Goal: Transaction & Acquisition: Purchase product/service

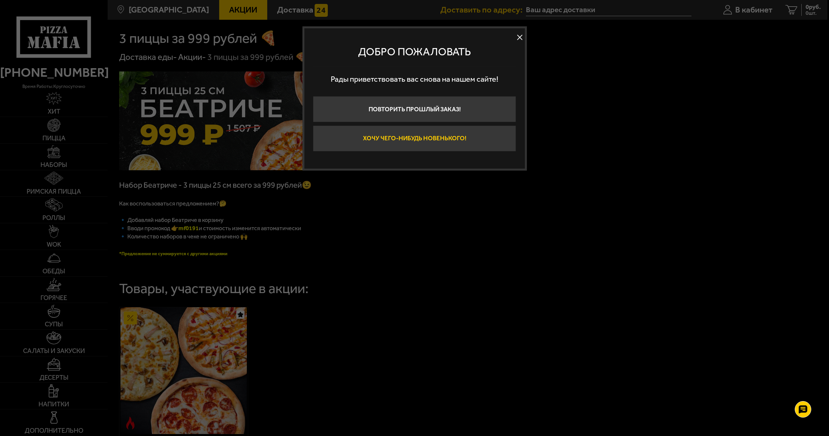
click at [439, 141] on button "Хочу чего-нибудь новенького!" at bounding box center [414, 138] width 203 height 26
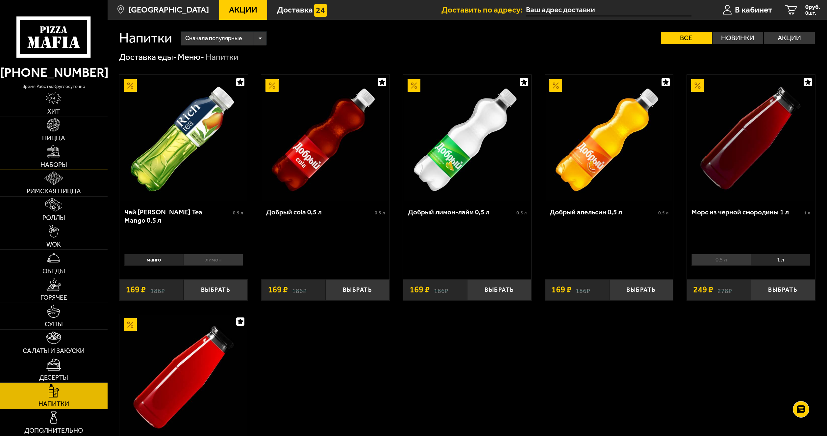
click at [58, 155] on img at bounding box center [53, 151] width 13 height 13
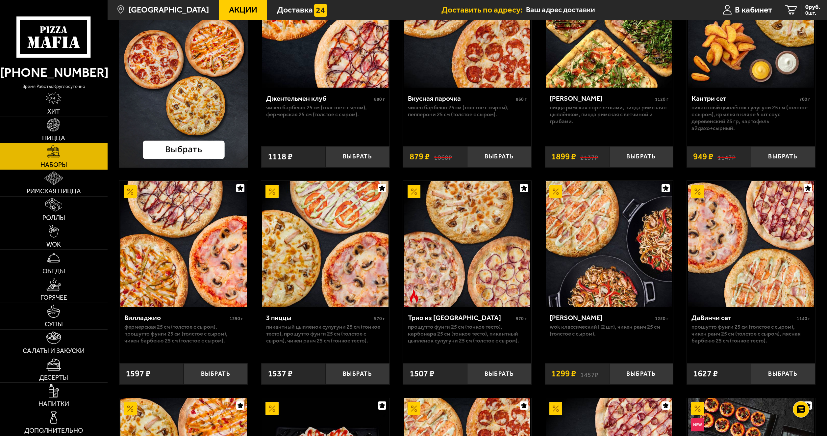
scroll to position [109, 0]
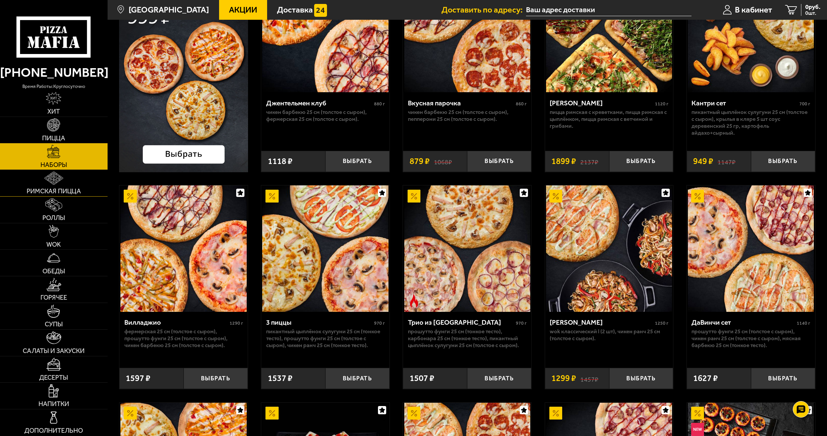
click at [59, 183] on img at bounding box center [53, 177] width 19 height 13
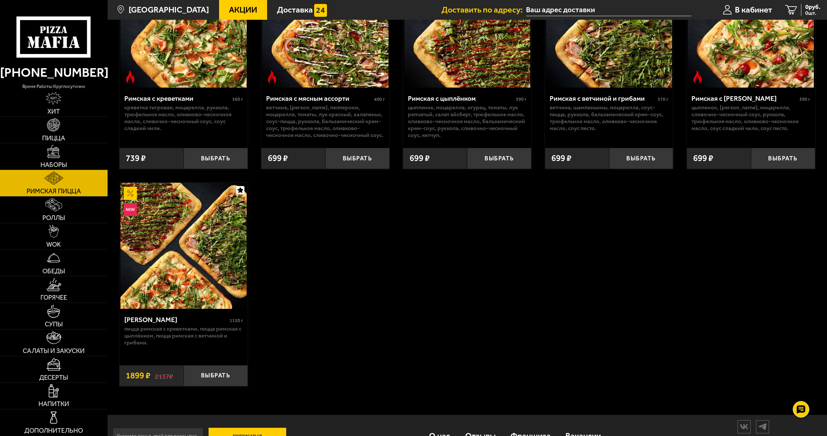
scroll to position [4, 0]
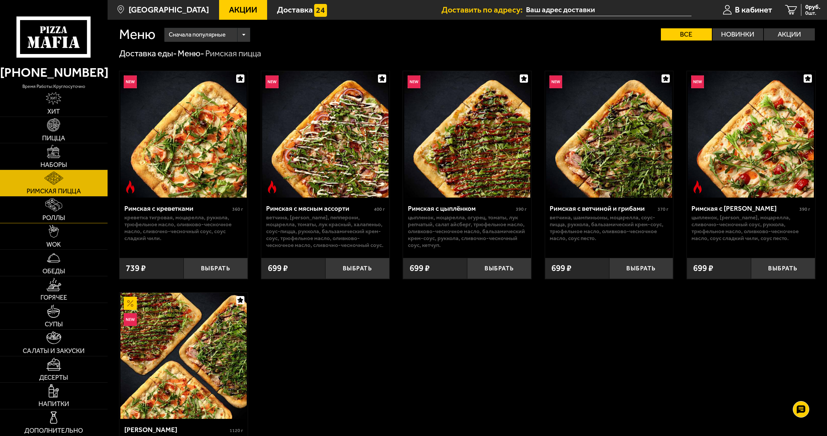
click at [53, 208] on img at bounding box center [53, 204] width 17 height 13
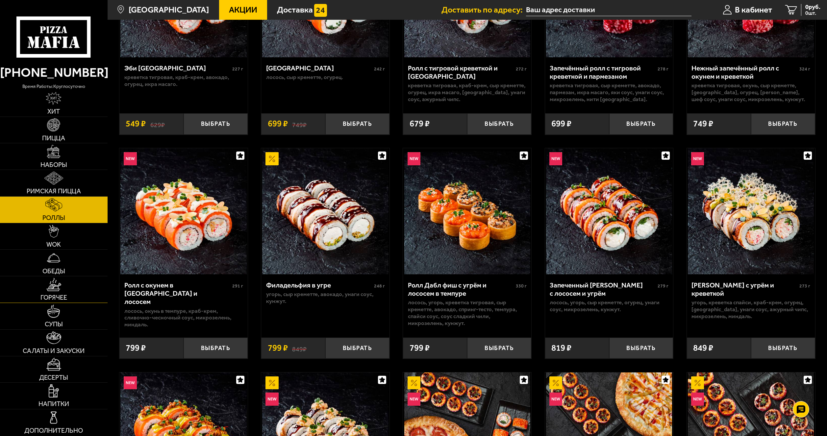
scroll to position [133, 0]
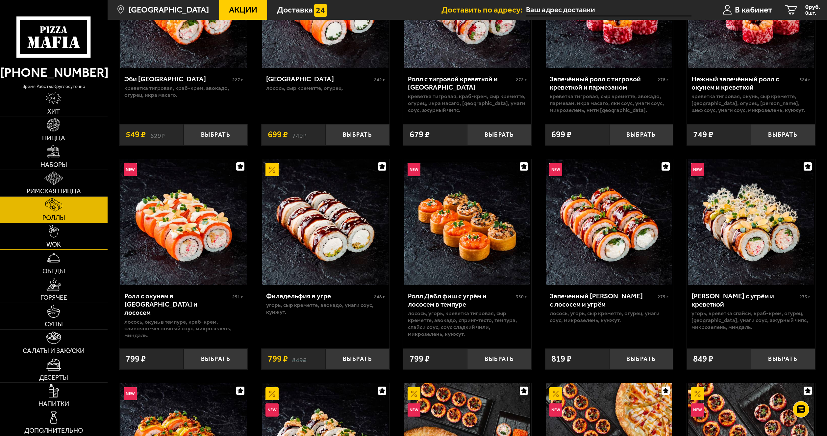
click at [50, 240] on link "WOK" at bounding box center [54, 236] width 108 height 26
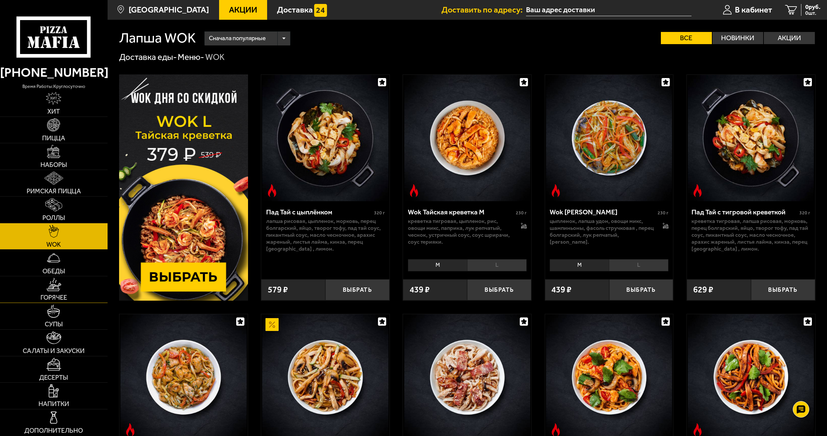
click at [51, 293] on link "Горячее" at bounding box center [54, 289] width 108 height 26
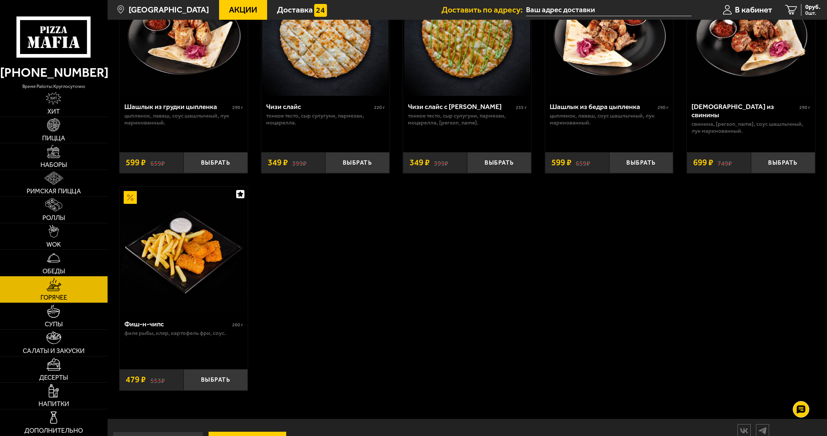
scroll to position [615, 0]
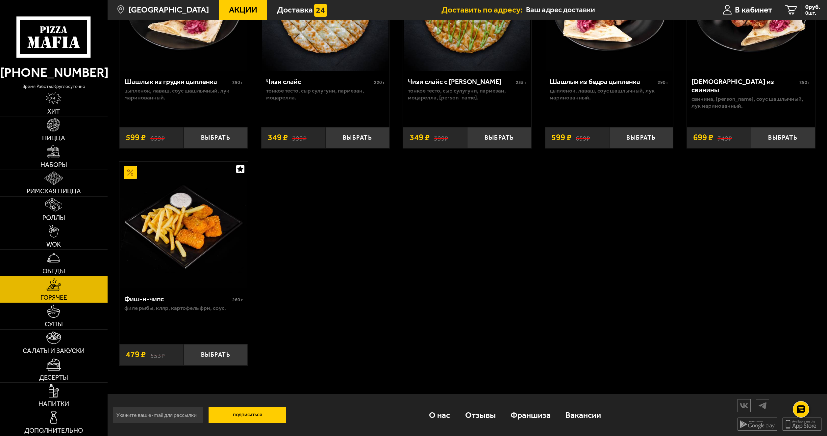
click at [59, 257] on img at bounding box center [53, 257] width 13 height 13
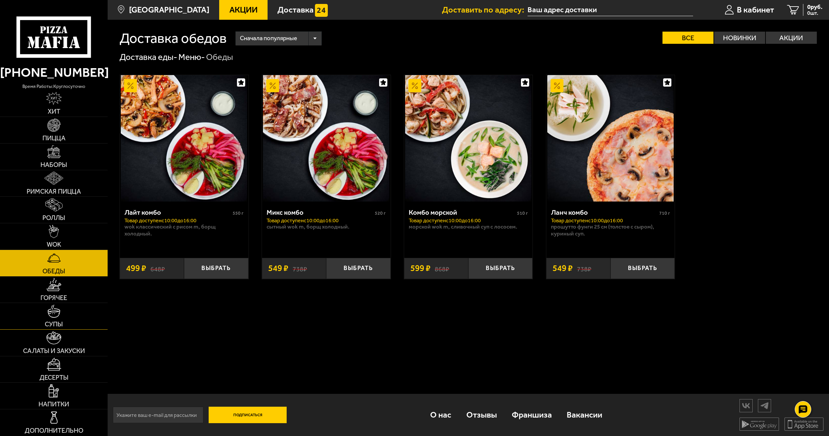
click at [59, 317] on img at bounding box center [53, 310] width 13 height 13
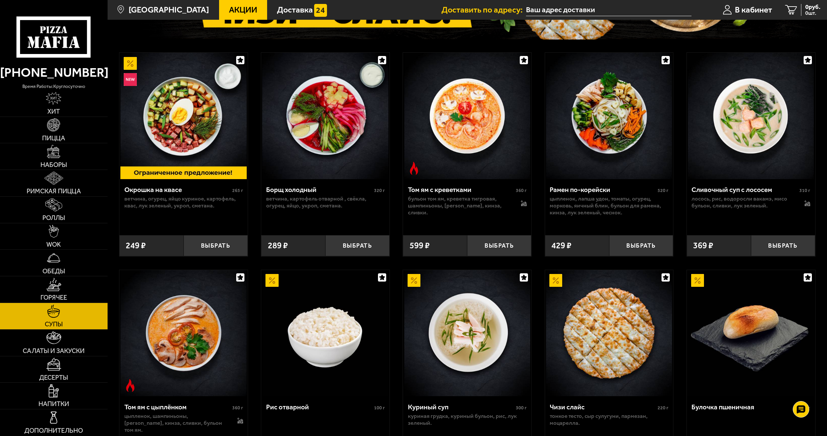
scroll to position [121, 0]
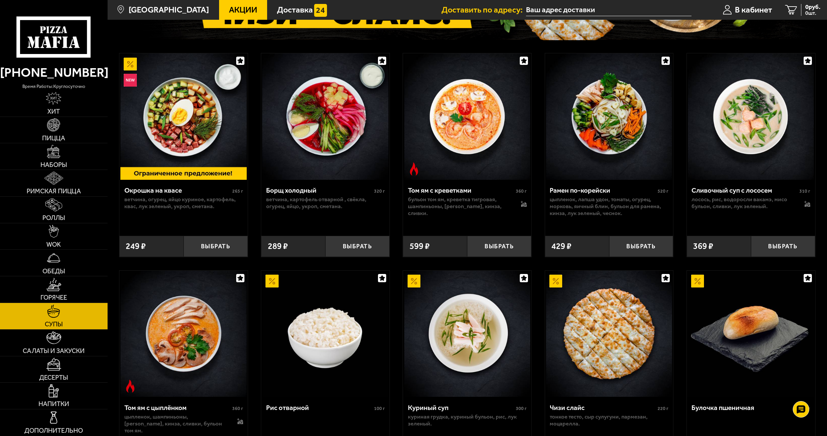
click at [622, 125] on img at bounding box center [609, 116] width 126 height 126
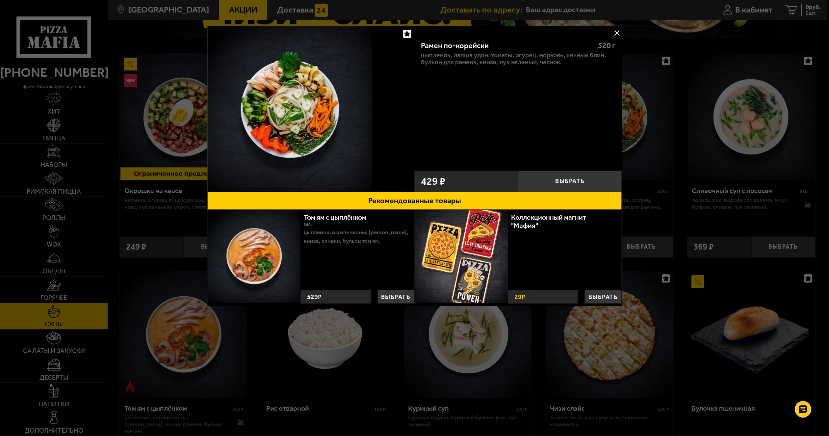
click at [656, 152] on div at bounding box center [414, 218] width 829 height 436
